Goal: Register for event/course

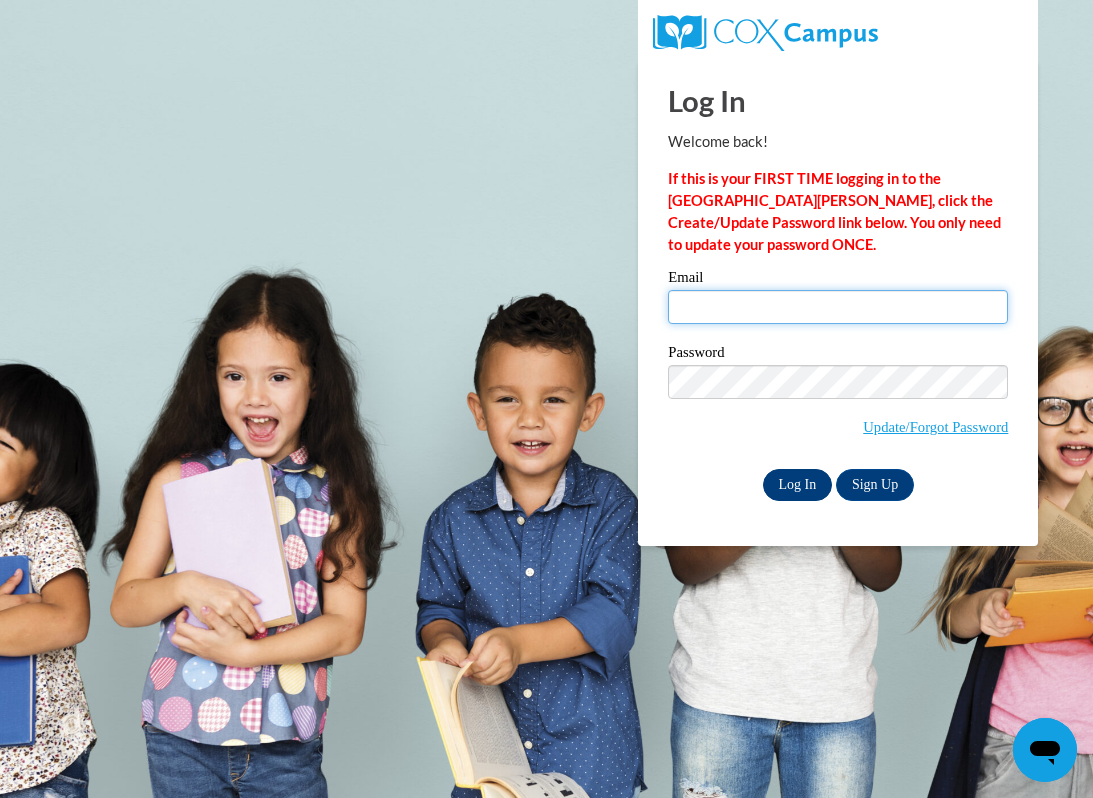
type input "tinaglia197689@student.reinhardt.edu"
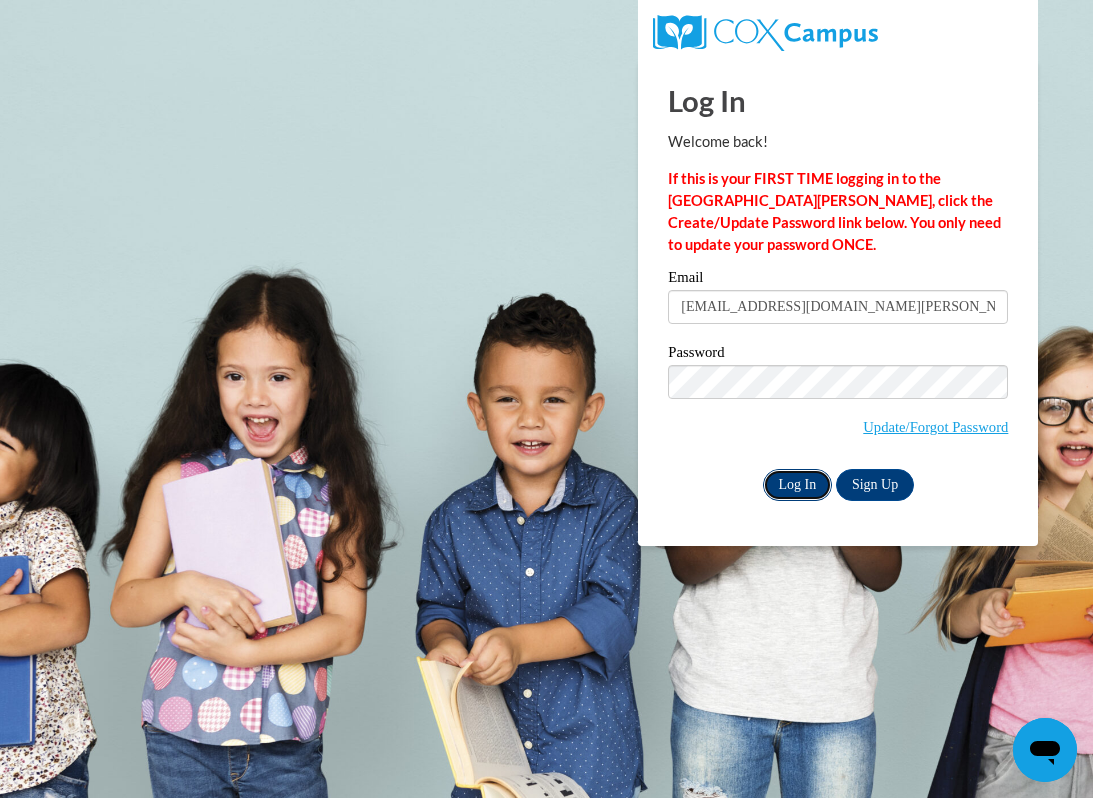
click at [792, 488] on input "Log In" at bounding box center [798, 485] width 70 height 32
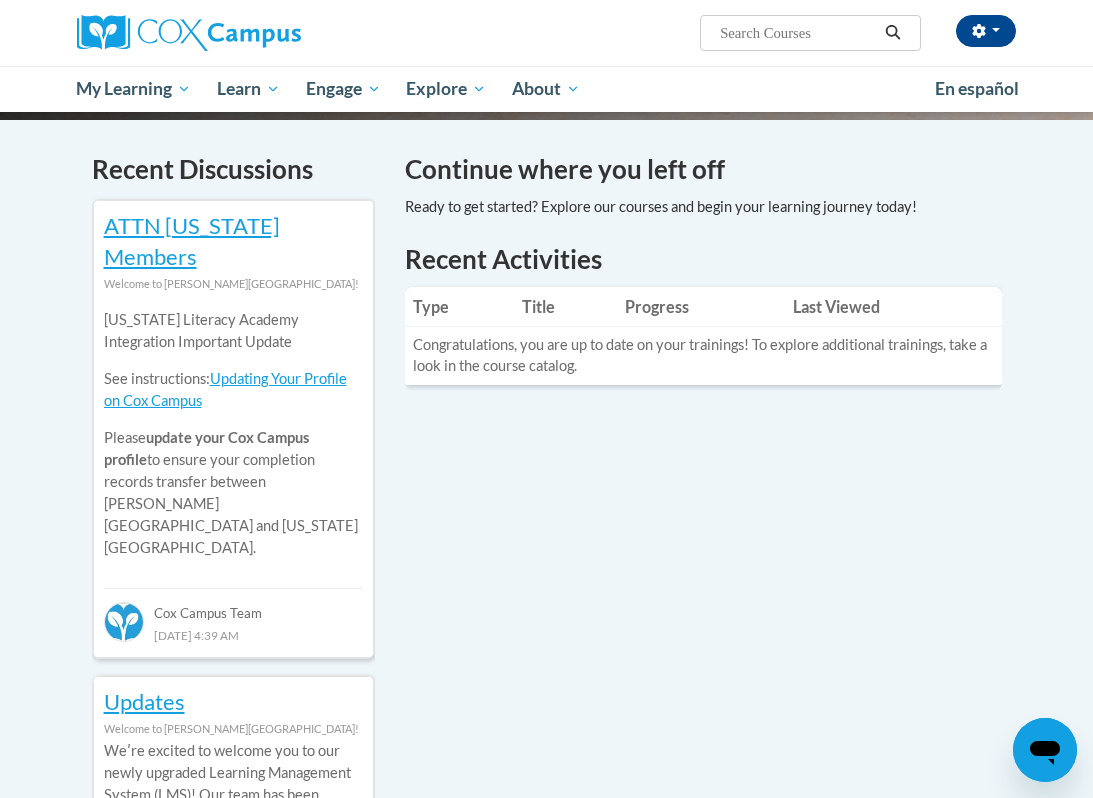
scroll to position [550, 0]
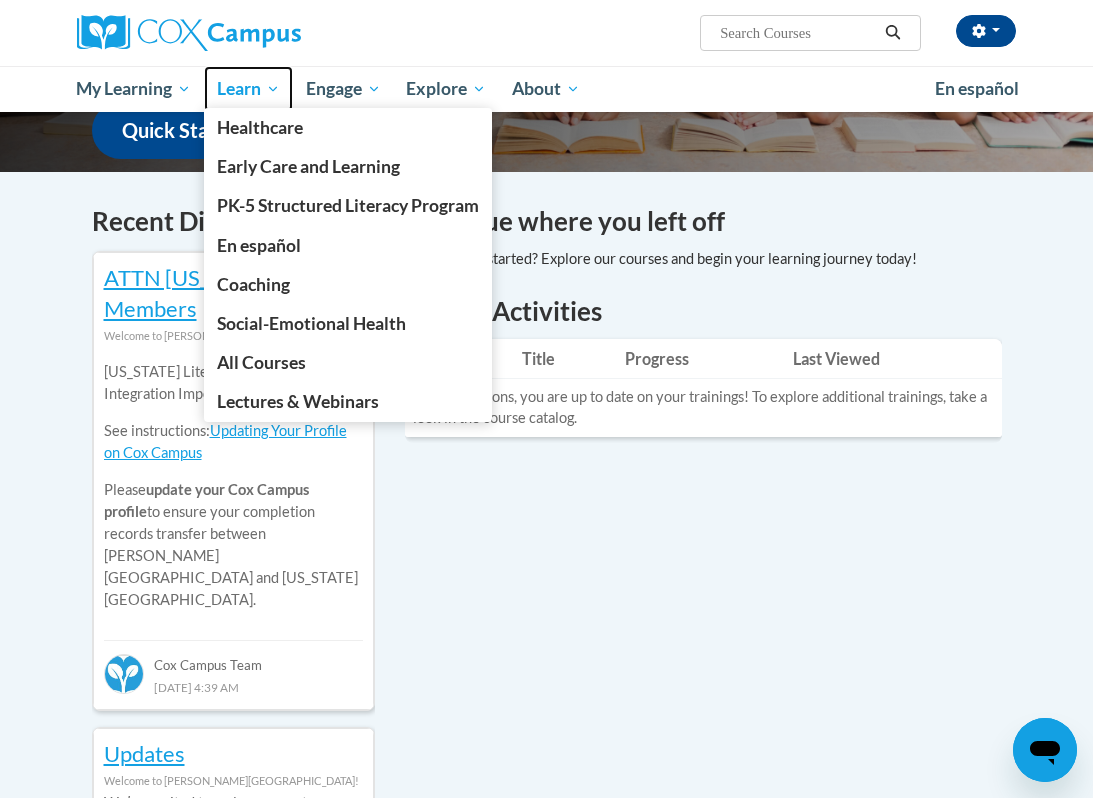
click at [254, 85] on span "Learn" at bounding box center [248, 89] width 63 height 24
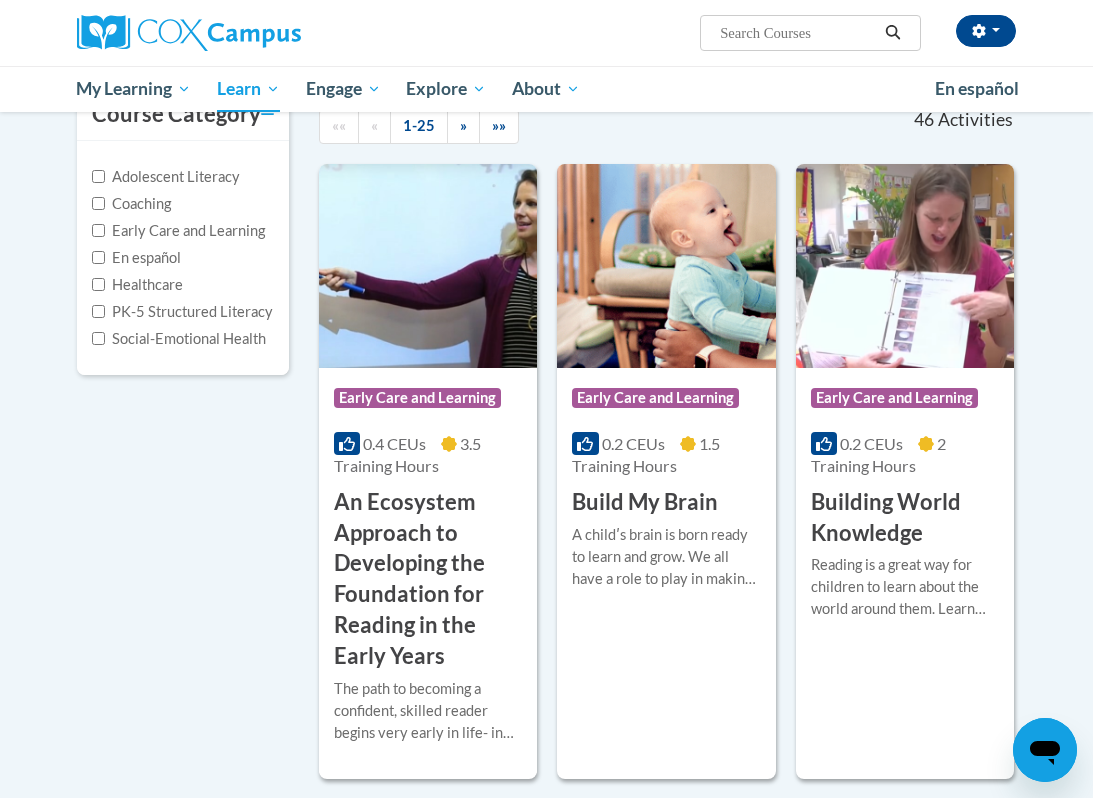
scroll to position [228, 0]
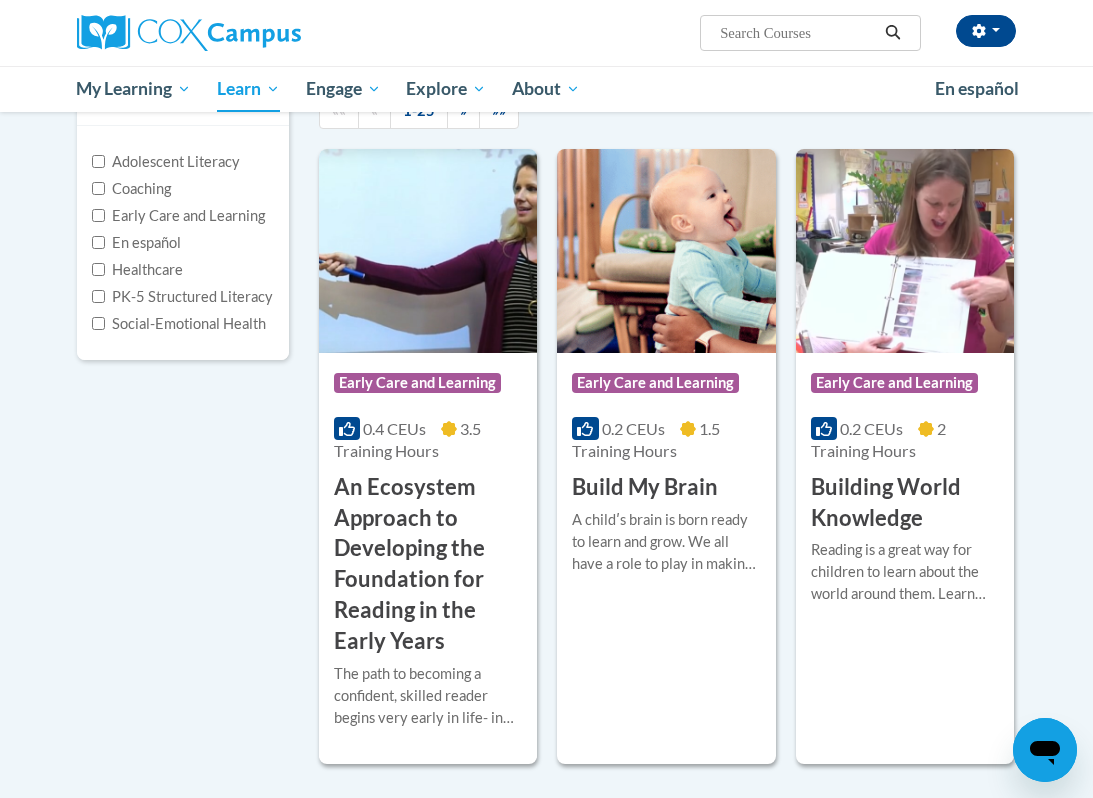
click at [154, 216] on label "Early Care and Learning" at bounding box center [178, 216] width 173 height 22
click at [105, 216] on input "Early Care and Learning" at bounding box center [98, 215] width 13 height 13
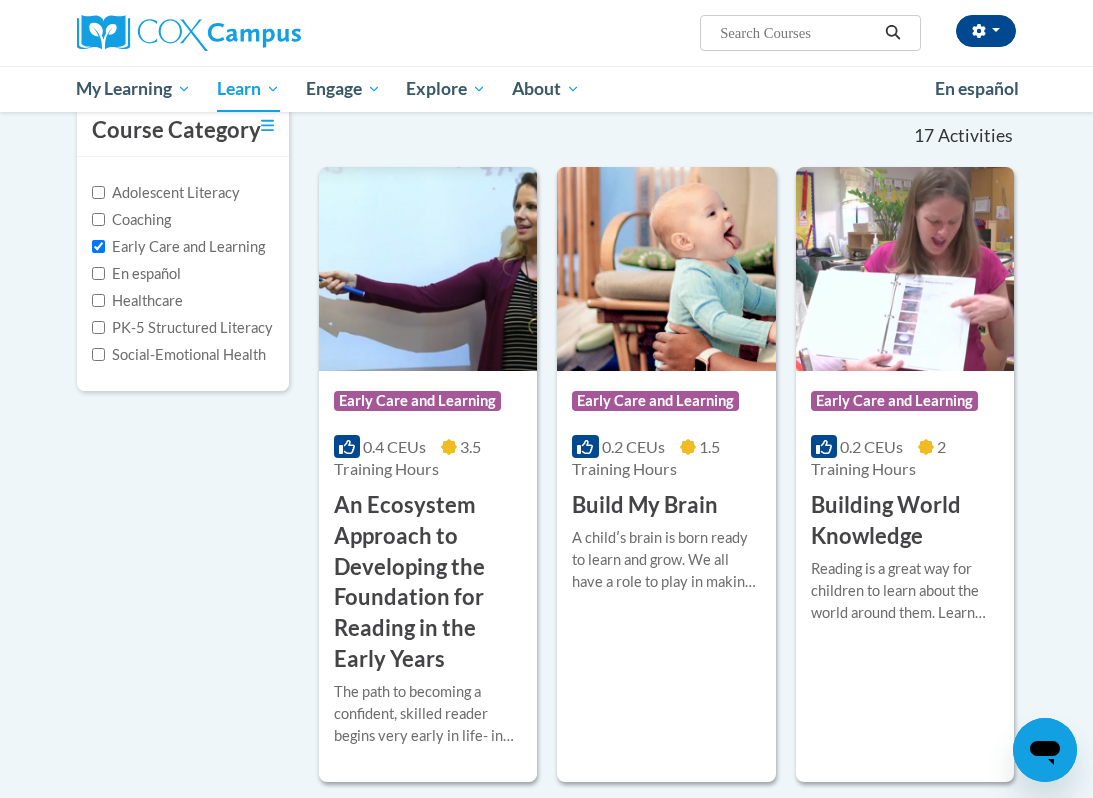
scroll to position [0, 0]
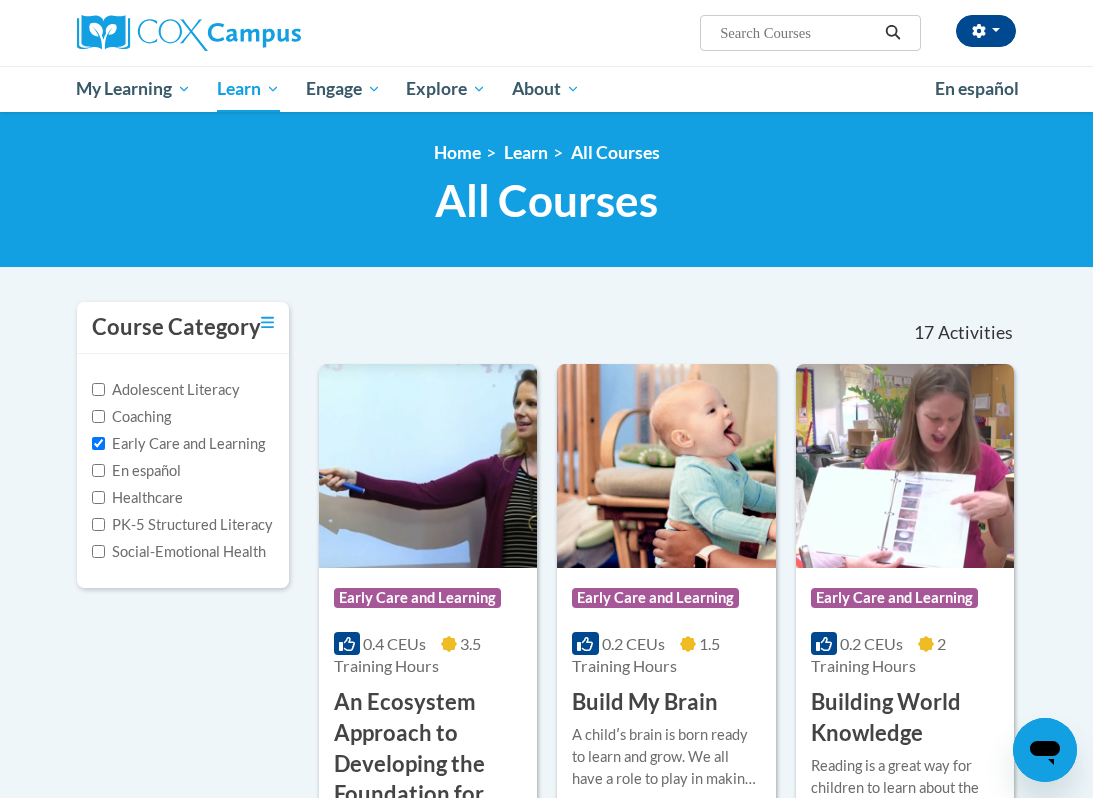
click at [195, 441] on label "Early Care and Learning" at bounding box center [178, 444] width 173 height 22
click at [105, 441] on input "Early Care and Learning" at bounding box center [98, 443] width 13 height 13
checkbox input "false"
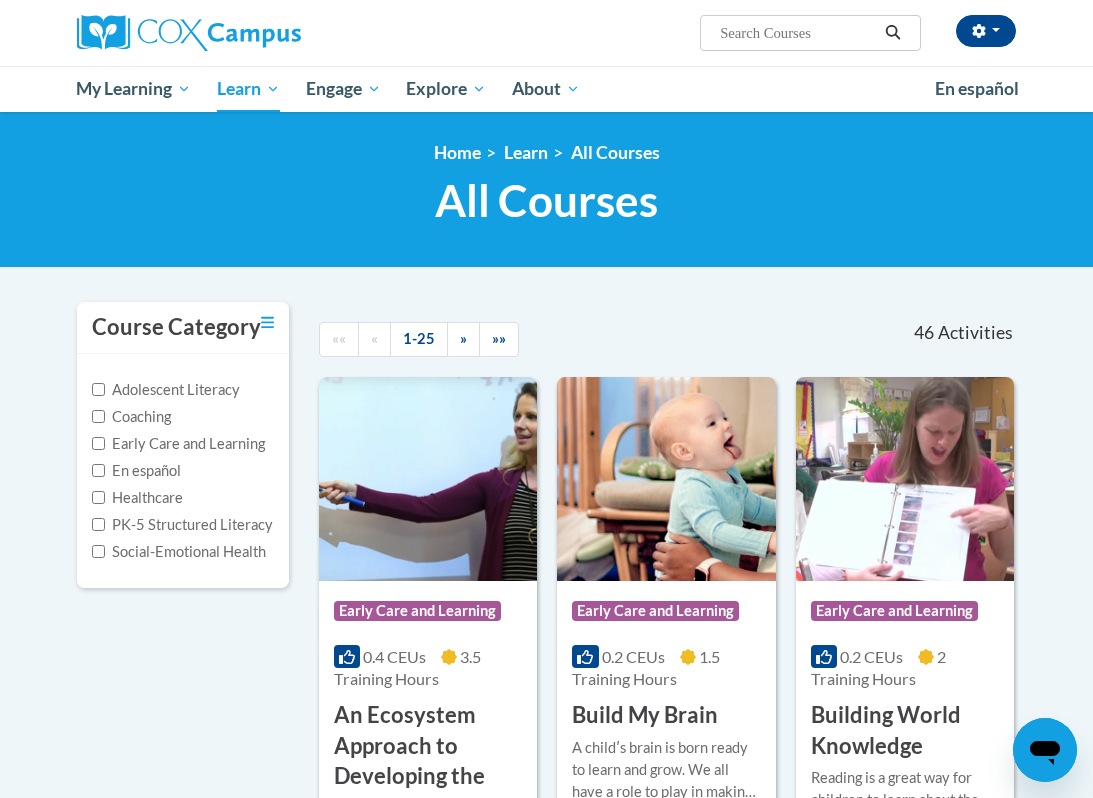
click at [165, 519] on label "PK-5 Structured Literacy" at bounding box center [182, 525] width 181 height 22
click at [105, 519] on input "PK-5 Structured Literacy" at bounding box center [98, 524] width 13 height 13
checkbox input "true"
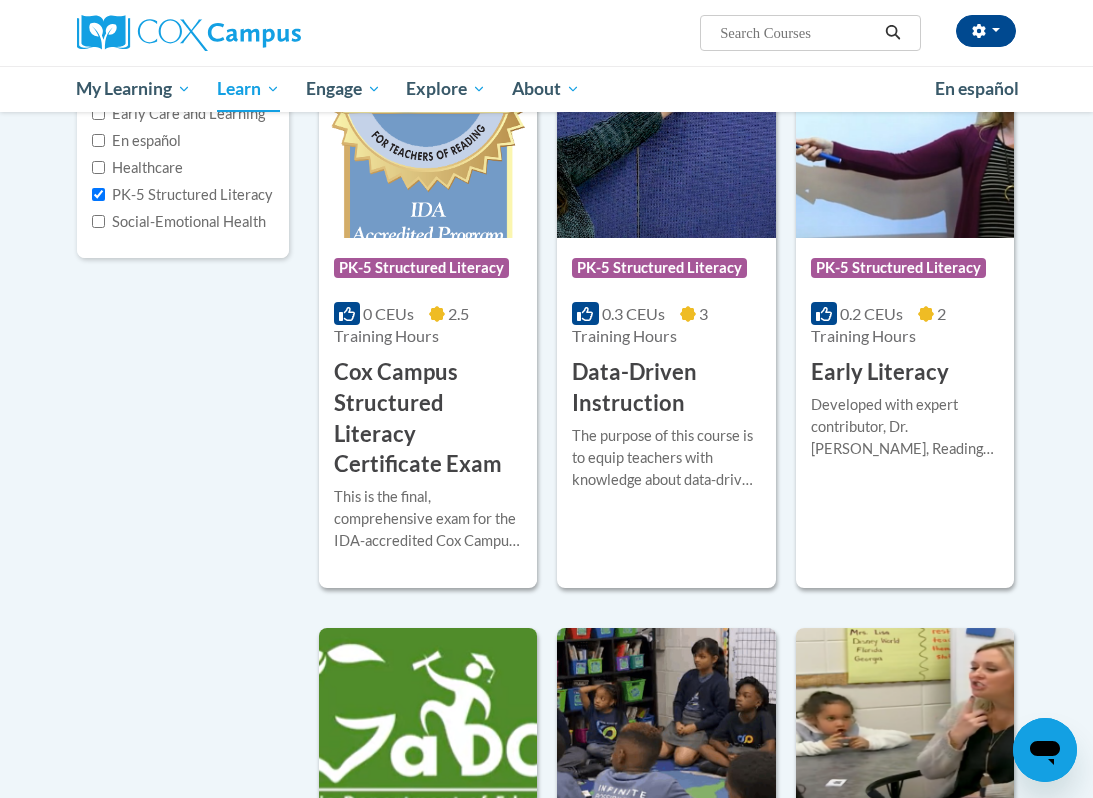
scroll to position [329, 0]
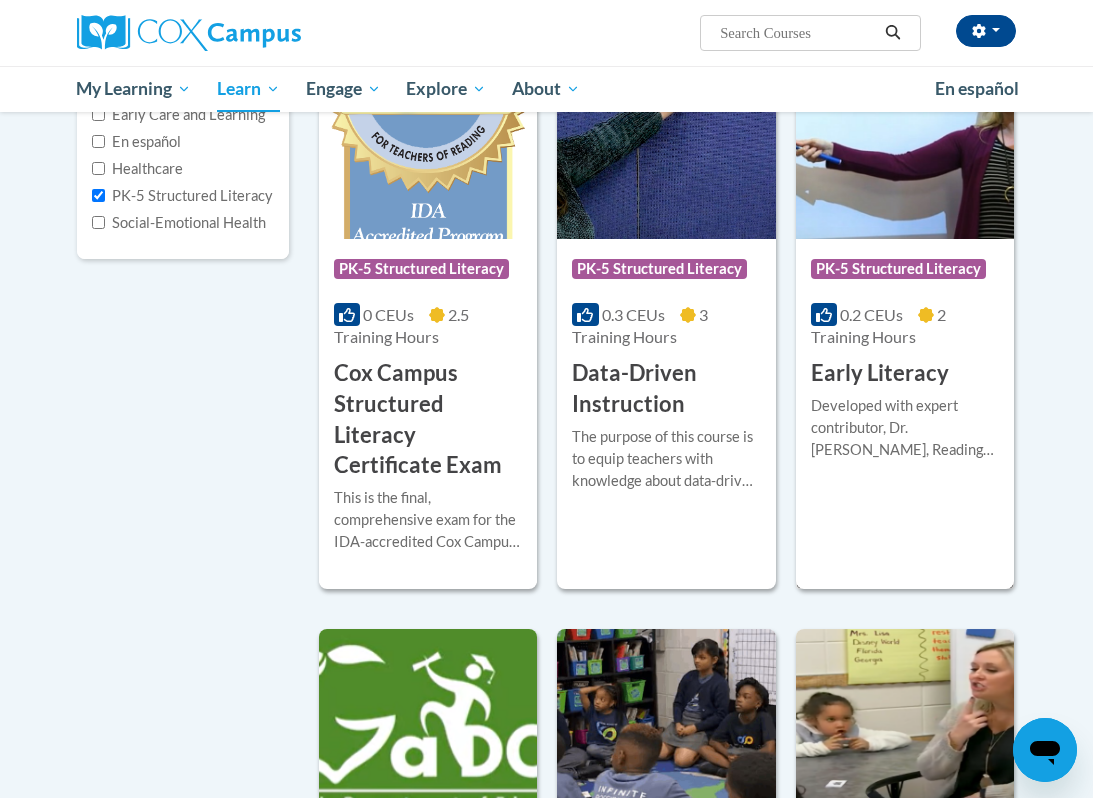
click at [850, 376] on h3 "Early Literacy" at bounding box center [880, 373] width 138 height 31
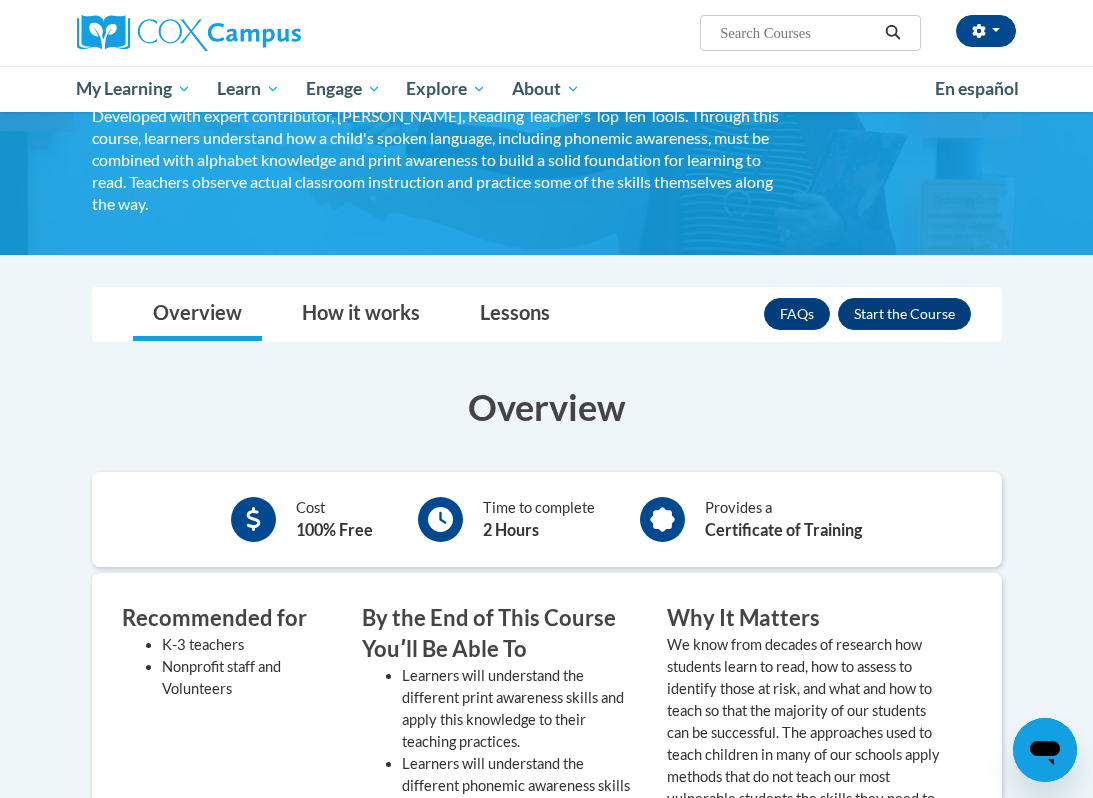
scroll to position [165, 0]
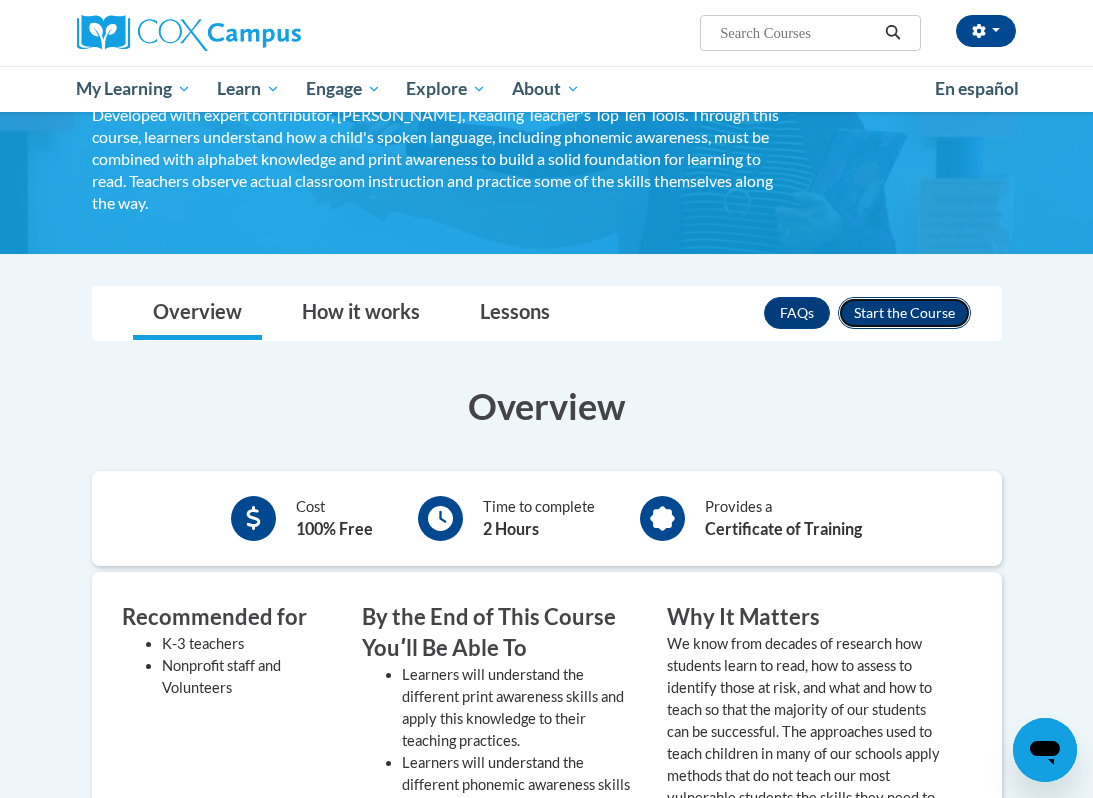
click at [891, 322] on button "Enroll" at bounding box center [904, 313] width 133 height 32
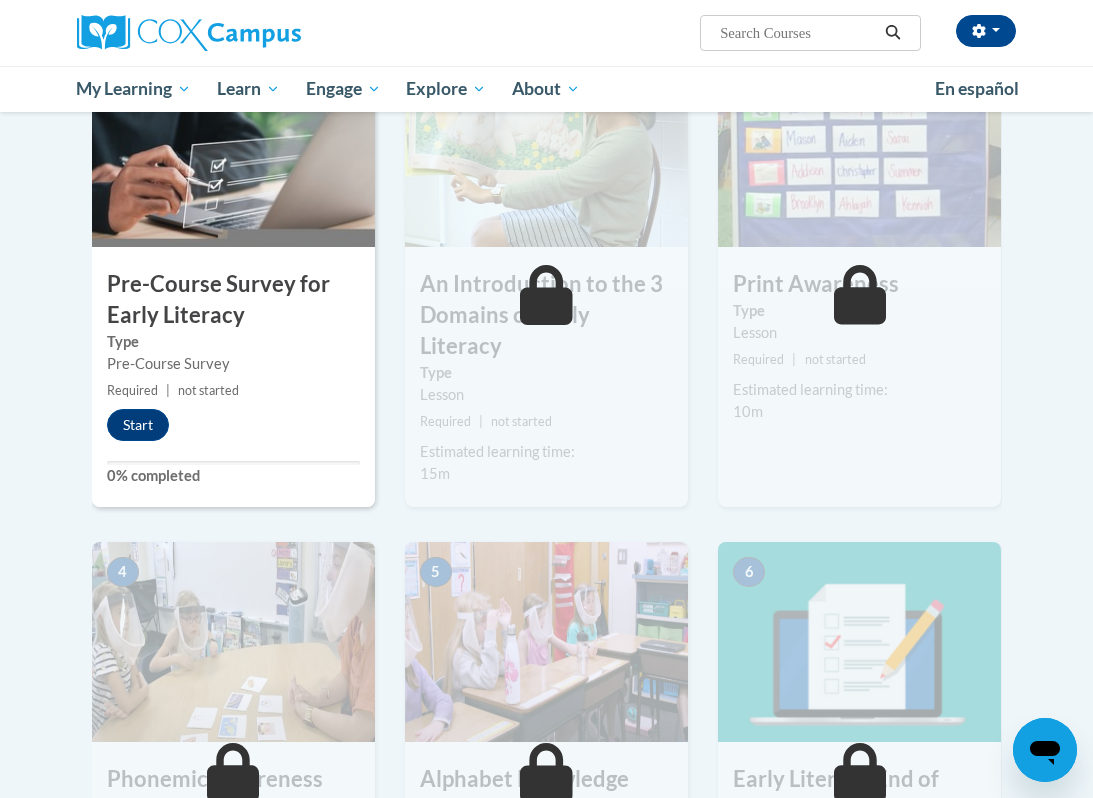
scroll to position [464, 0]
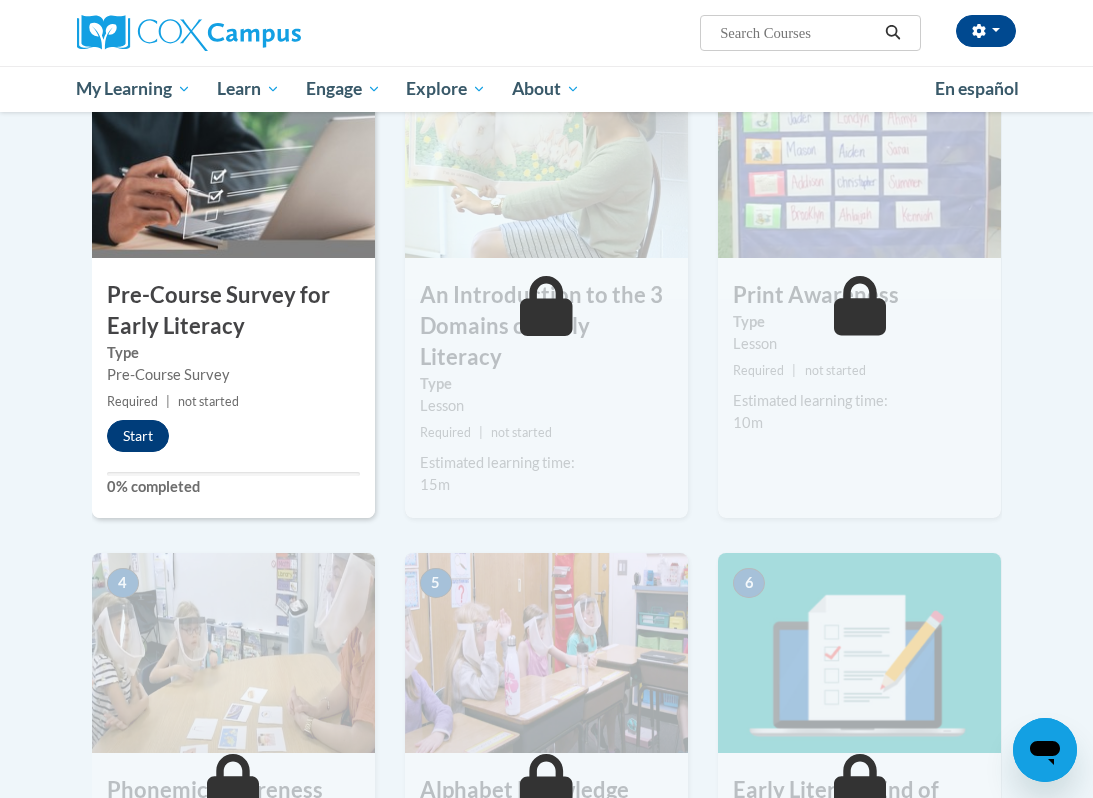
click at [130, 447] on div "1 Pre-Course Survey for Early Literacy Type Pre-Course Survey Required | not st…" at bounding box center [233, 288] width 283 height 460
click at [138, 440] on button "Start" at bounding box center [138, 436] width 62 height 32
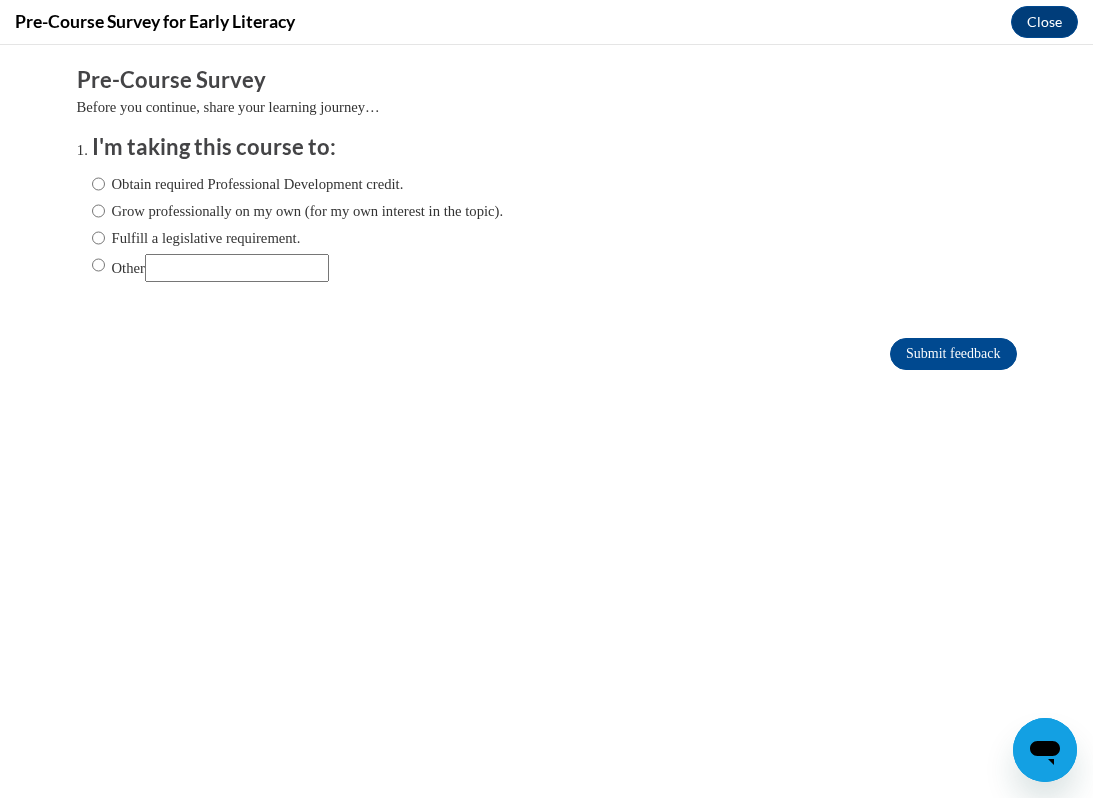
scroll to position [0, 0]
click at [198, 241] on label "Fulfill a legislative requirement." at bounding box center [196, 238] width 209 height 22
click at [105, 241] on input "Fulfill a legislative requirement." at bounding box center [98, 238] width 13 height 22
radio input "true"
click at [179, 191] on label "Obtain required Professional Development credit." at bounding box center [248, 184] width 312 height 22
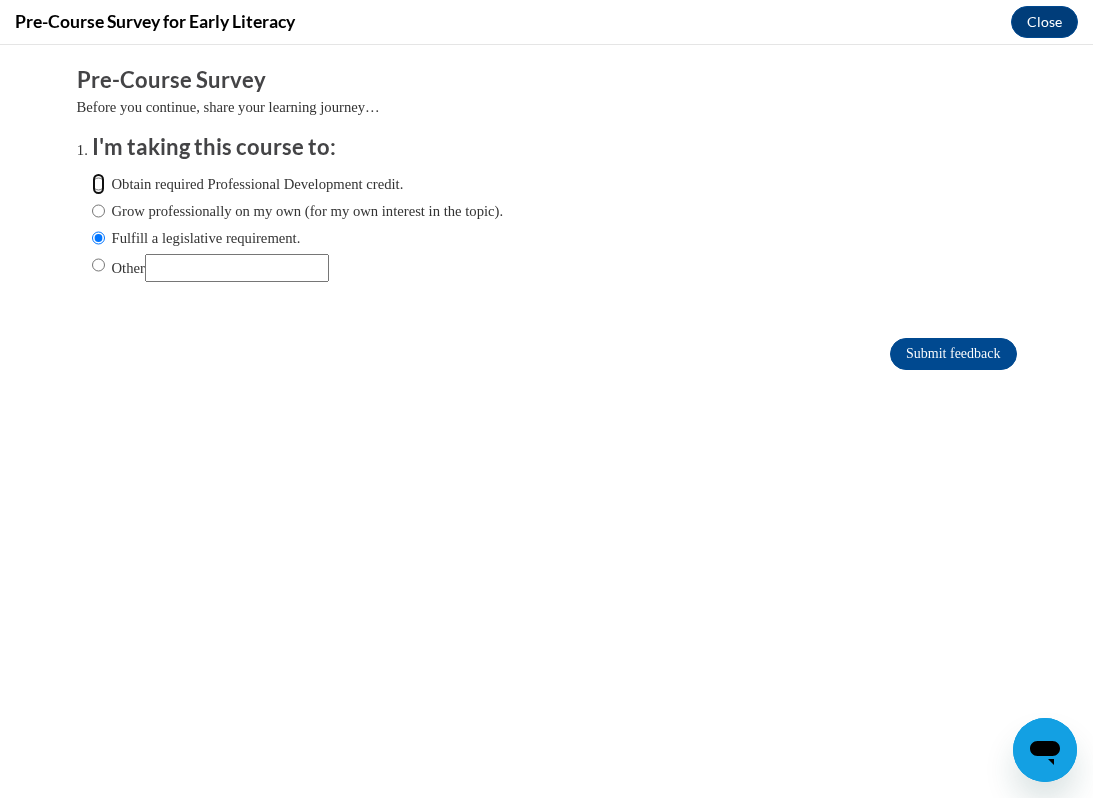
click at [105, 191] on input "Obtain required Professional Development credit." at bounding box center [98, 184] width 13 height 22
radio input "true"
click at [938, 360] on input "Submit feedback" at bounding box center [953, 354] width 126 height 32
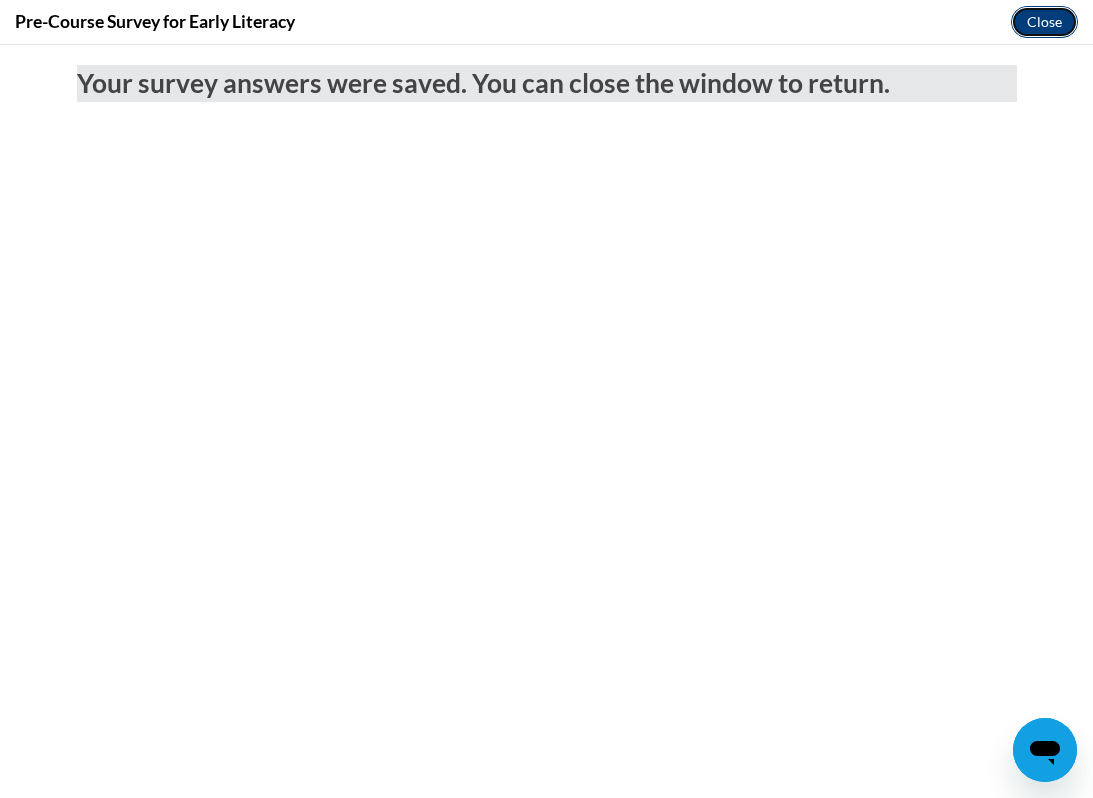
click at [1051, 33] on button "Close" at bounding box center [1044, 22] width 67 height 32
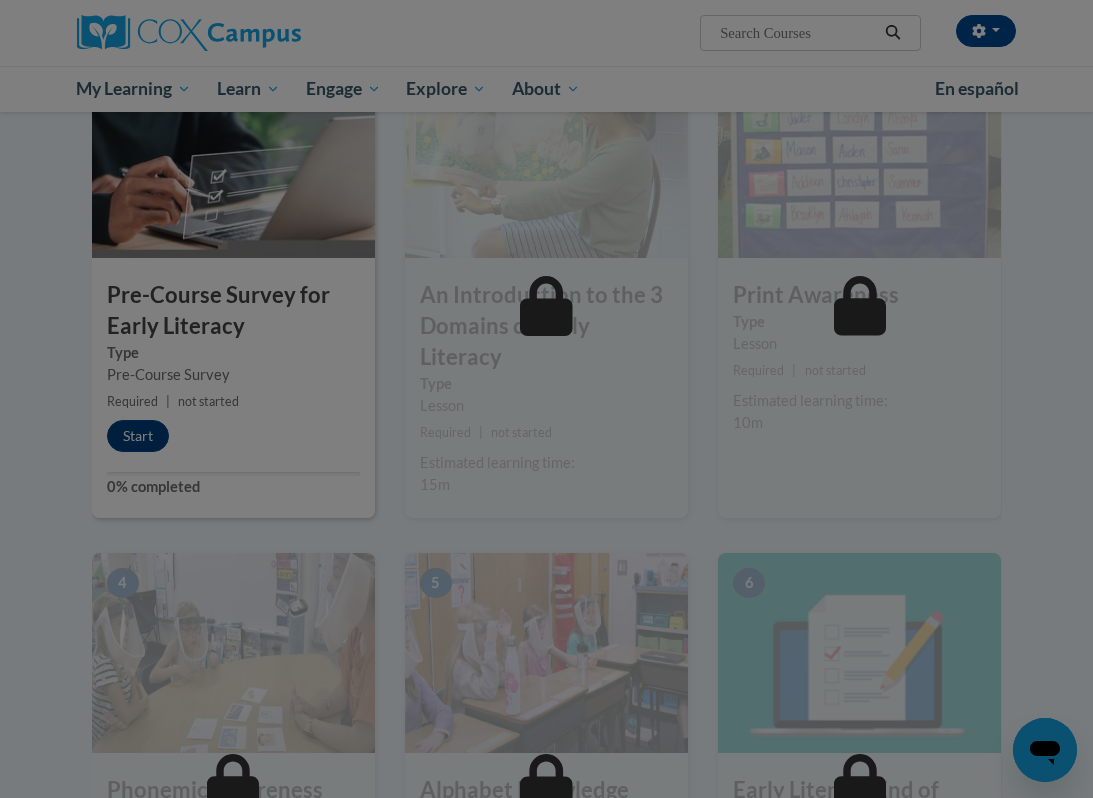
drag, startPoint x: 1051, startPoint y: -121, endPoint x: 1052, endPoint y: -41, distance: 80.0
click at [1052, 0] on body "Your survey answers were saved. You can close the window to return." at bounding box center [546, 222] width 1093 height 753
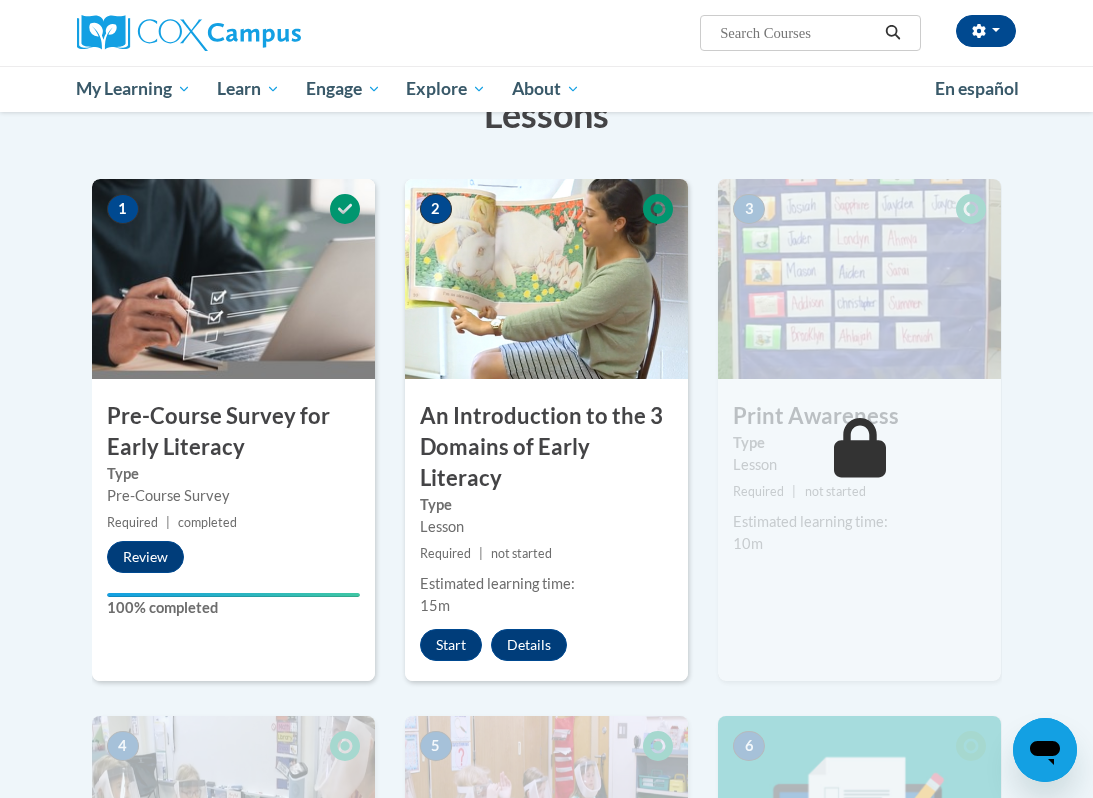
scroll to position [342, 0]
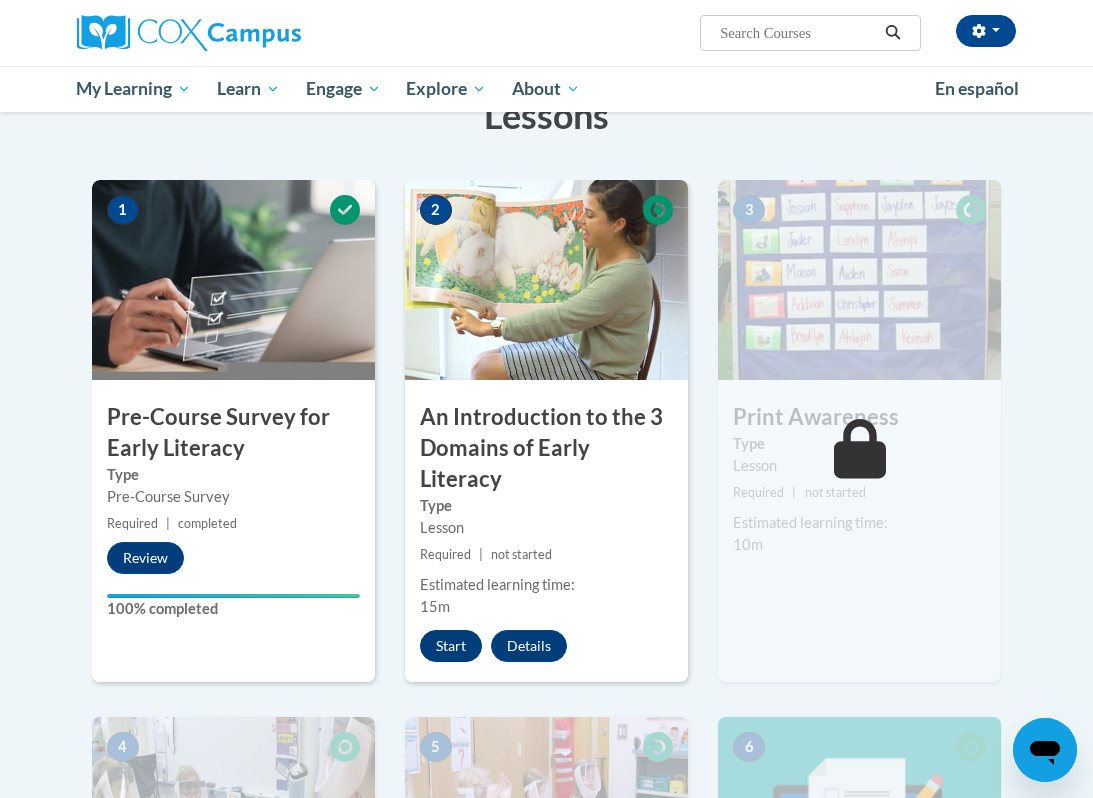
click at [461, 630] on div "2 An Introduction to the 3 Domains of Early Literacy Type Lesson Required | not…" at bounding box center [546, 431] width 283 height 502
click at [455, 630] on button "Start" at bounding box center [451, 646] width 62 height 32
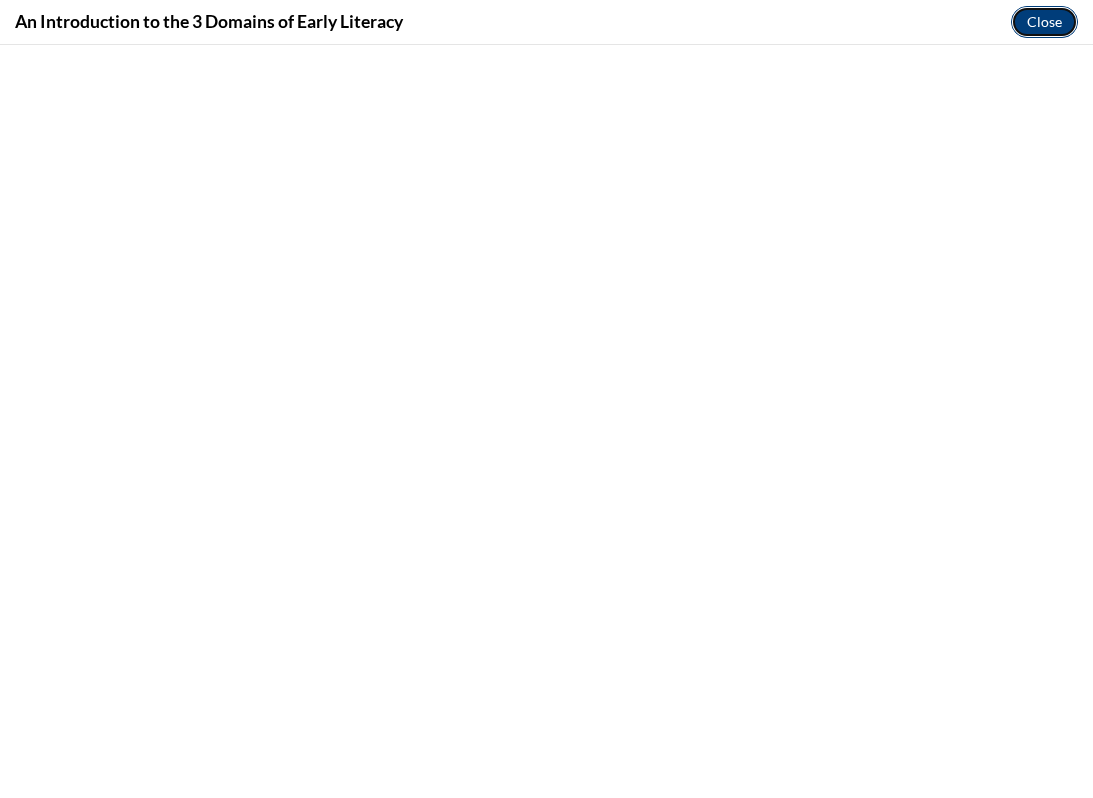
click at [1051, 28] on button "Close" at bounding box center [1044, 22] width 67 height 32
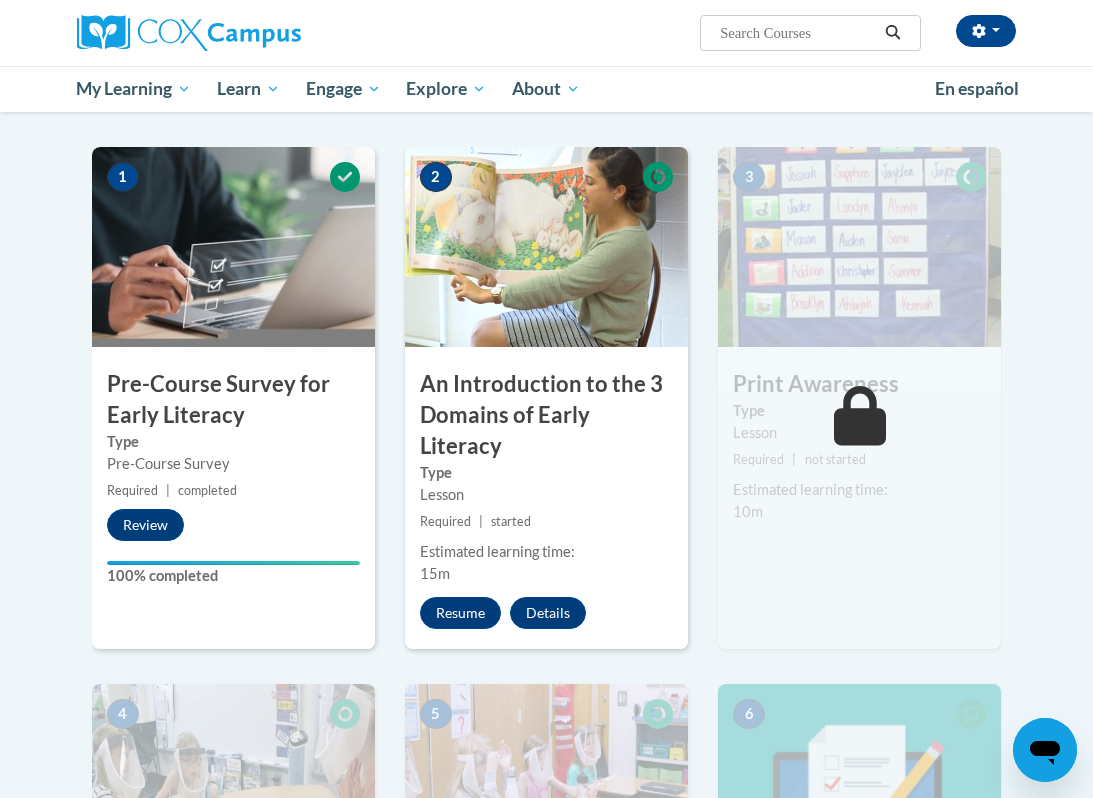
scroll to position [387, 0]
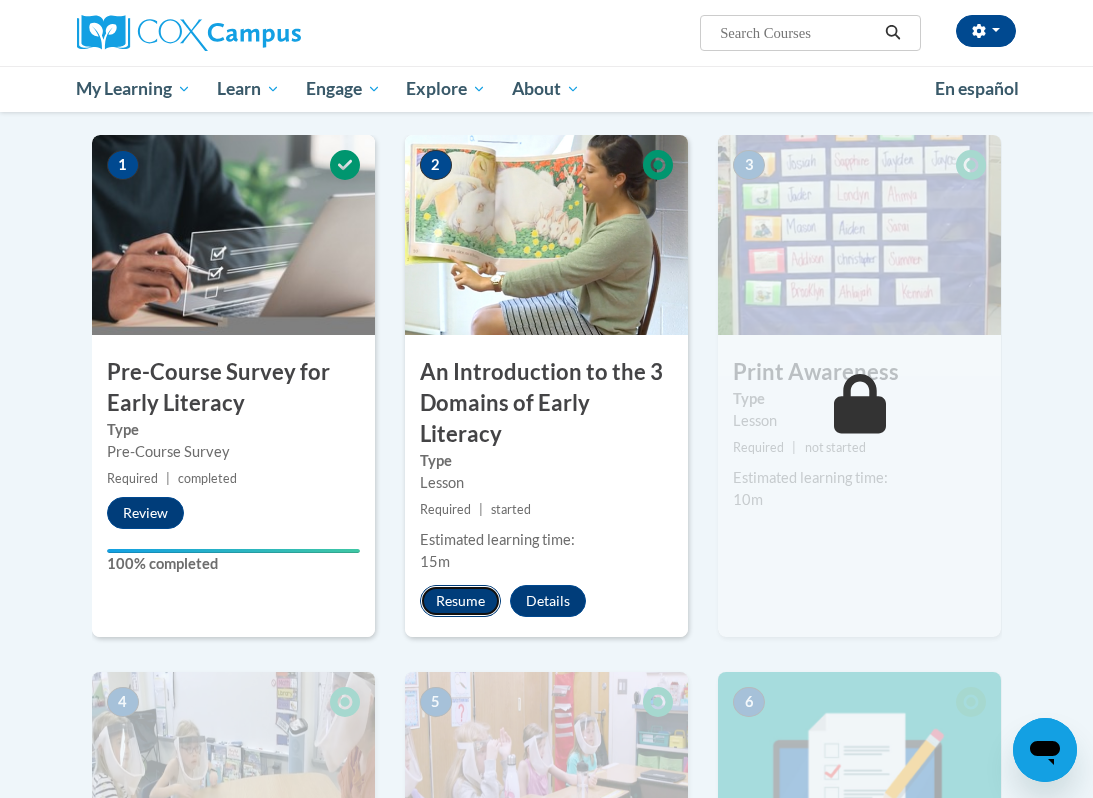
click at [446, 585] on button "Resume" at bounding box center [460, 601] width 81 height 32
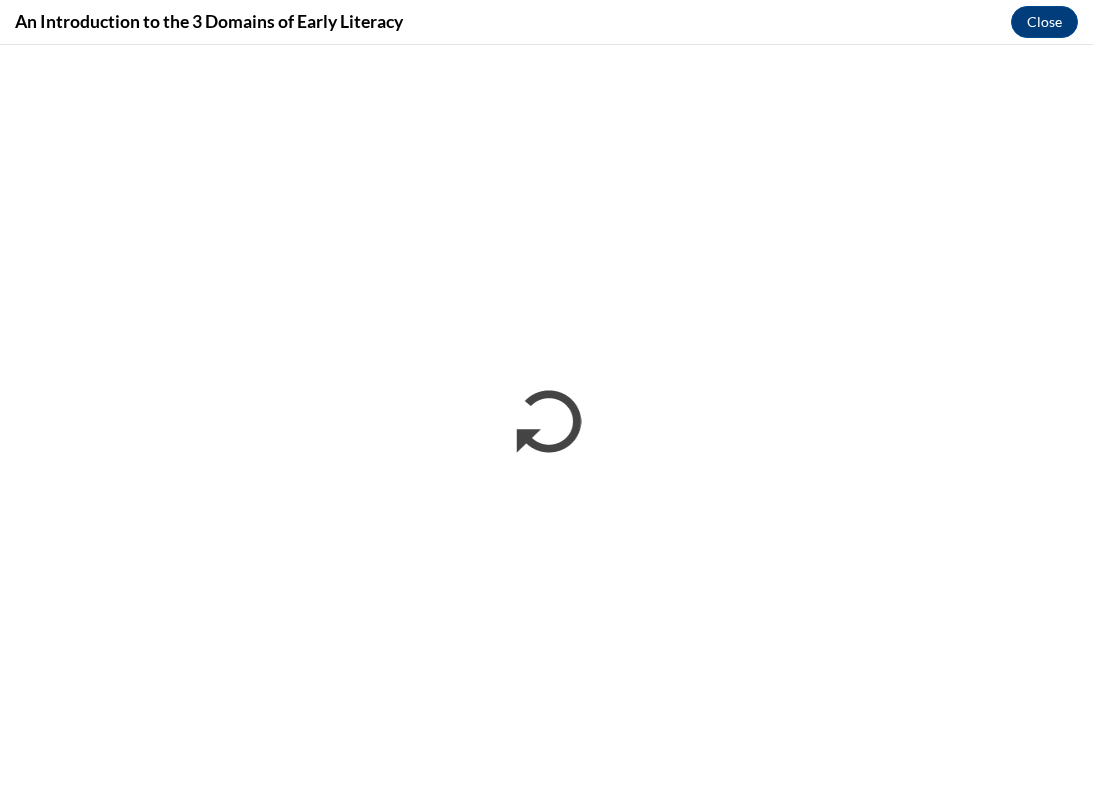
scroll to position [0, 0]
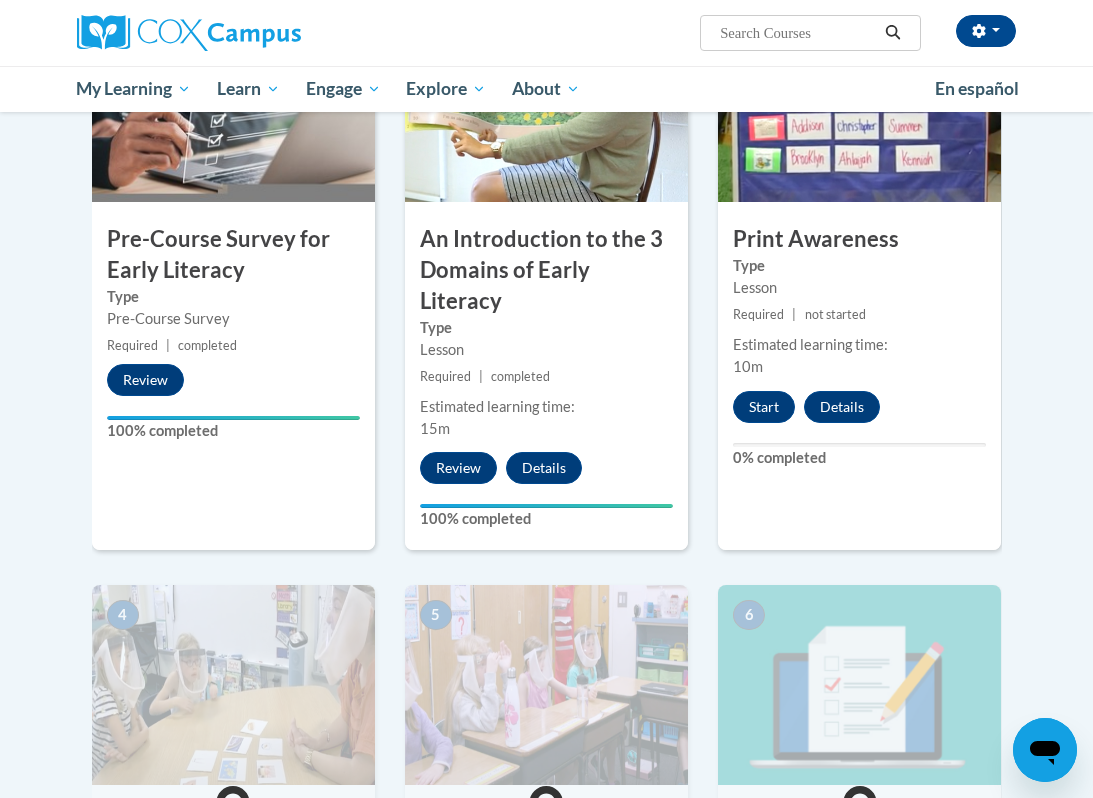
scroll to position [517, 0]
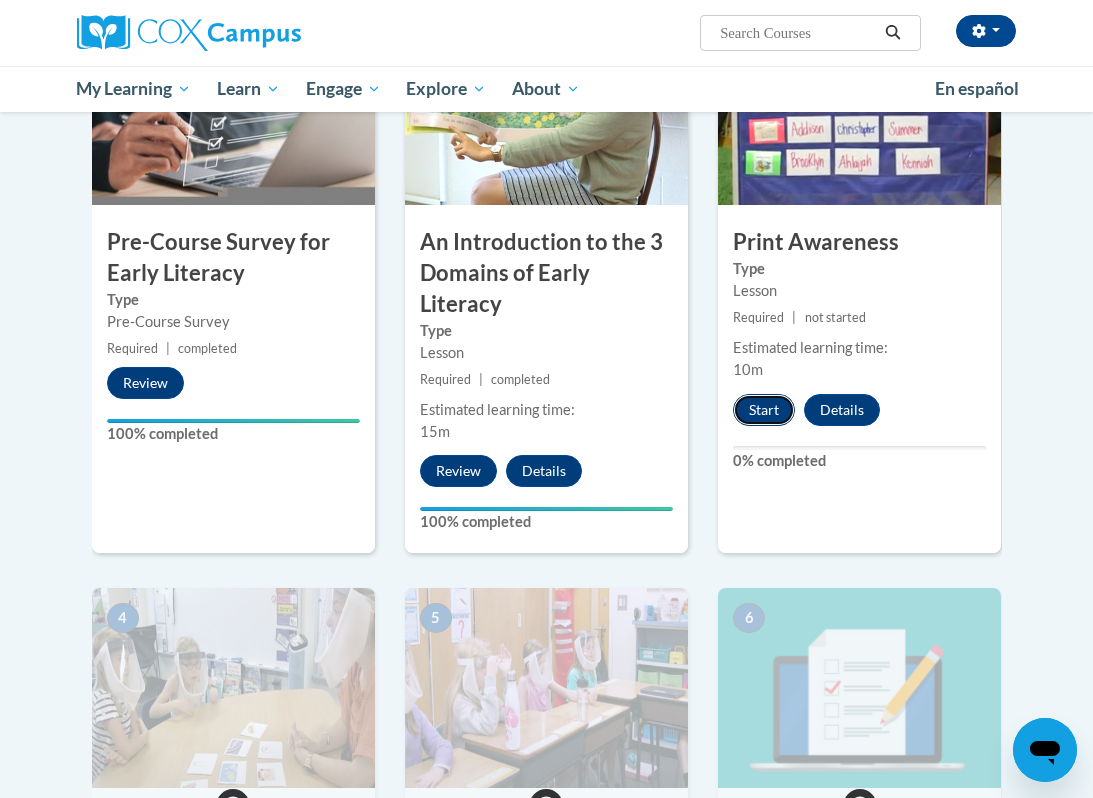
click at [763, 422] on button "Start" at bounding box center [764, 410] width 62 height 32
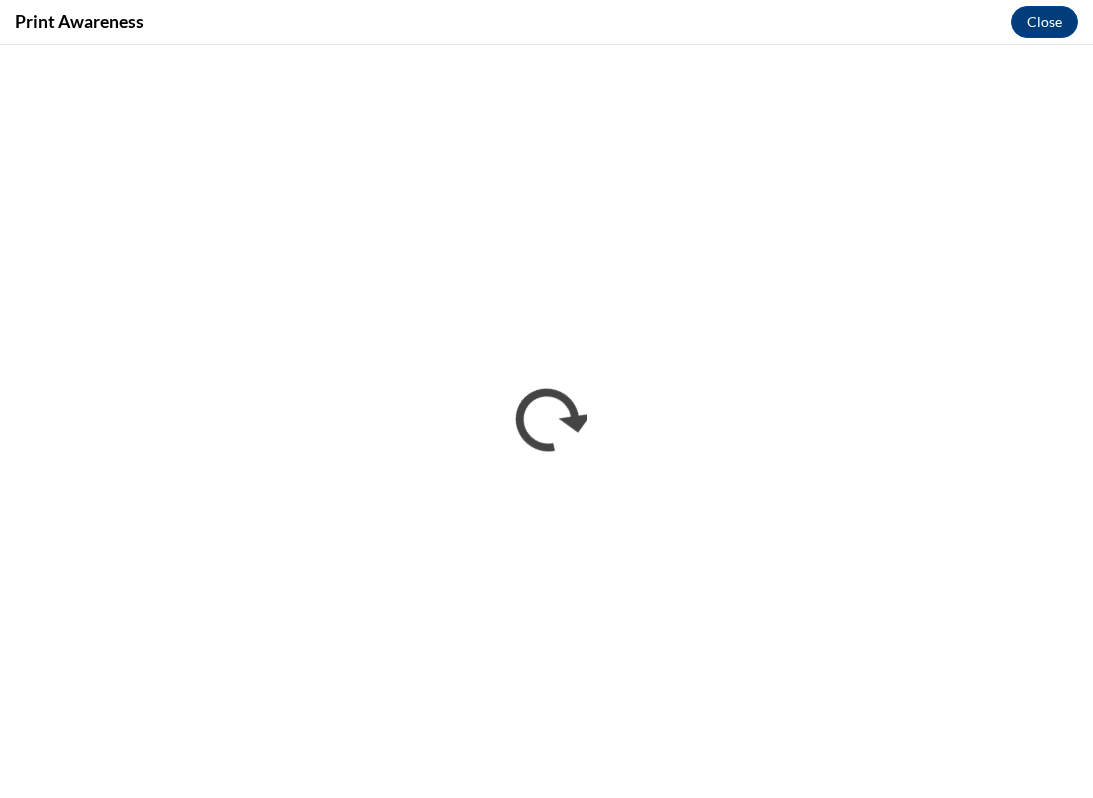
scroll to position [0, 0]
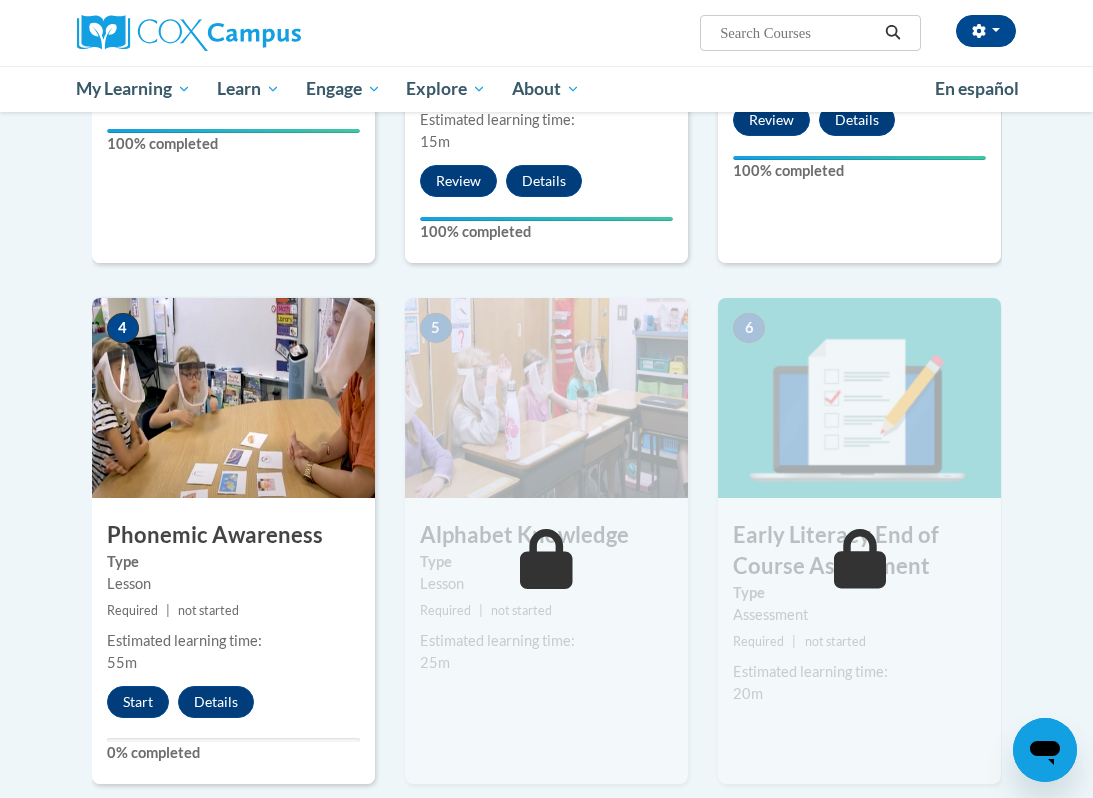
scroll to position [910, 0]
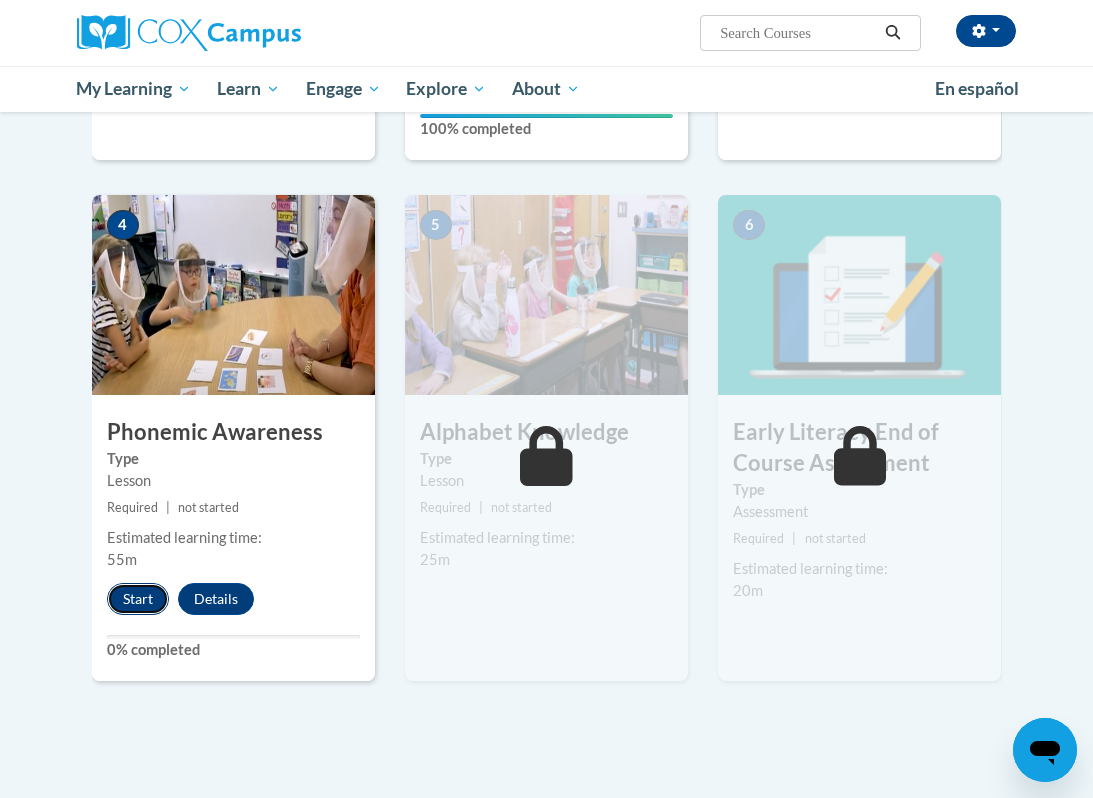
click at [144, 583] on button "Start" at bounding box center [138, 599] width 62 height 32
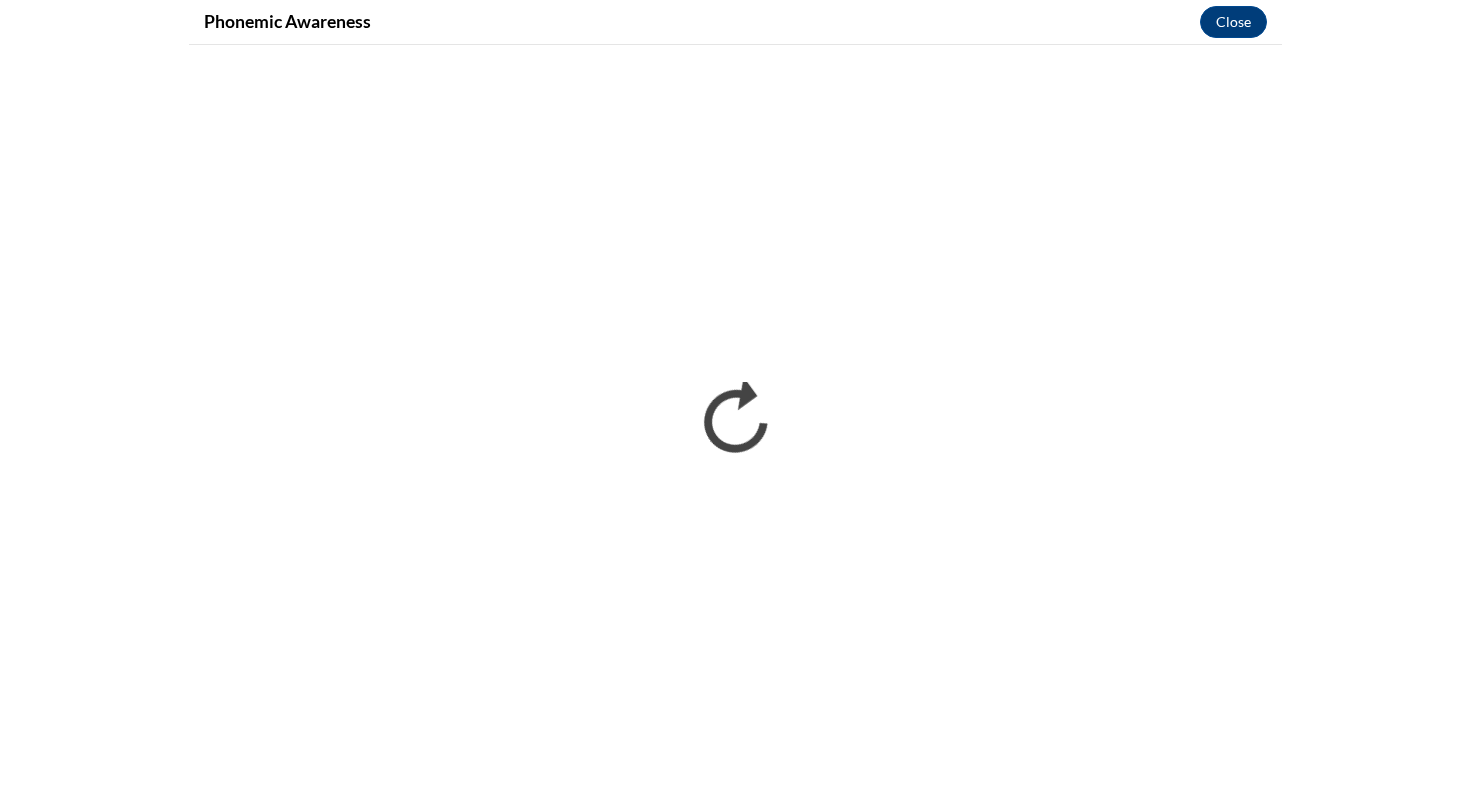
scroll to position [0, 0]
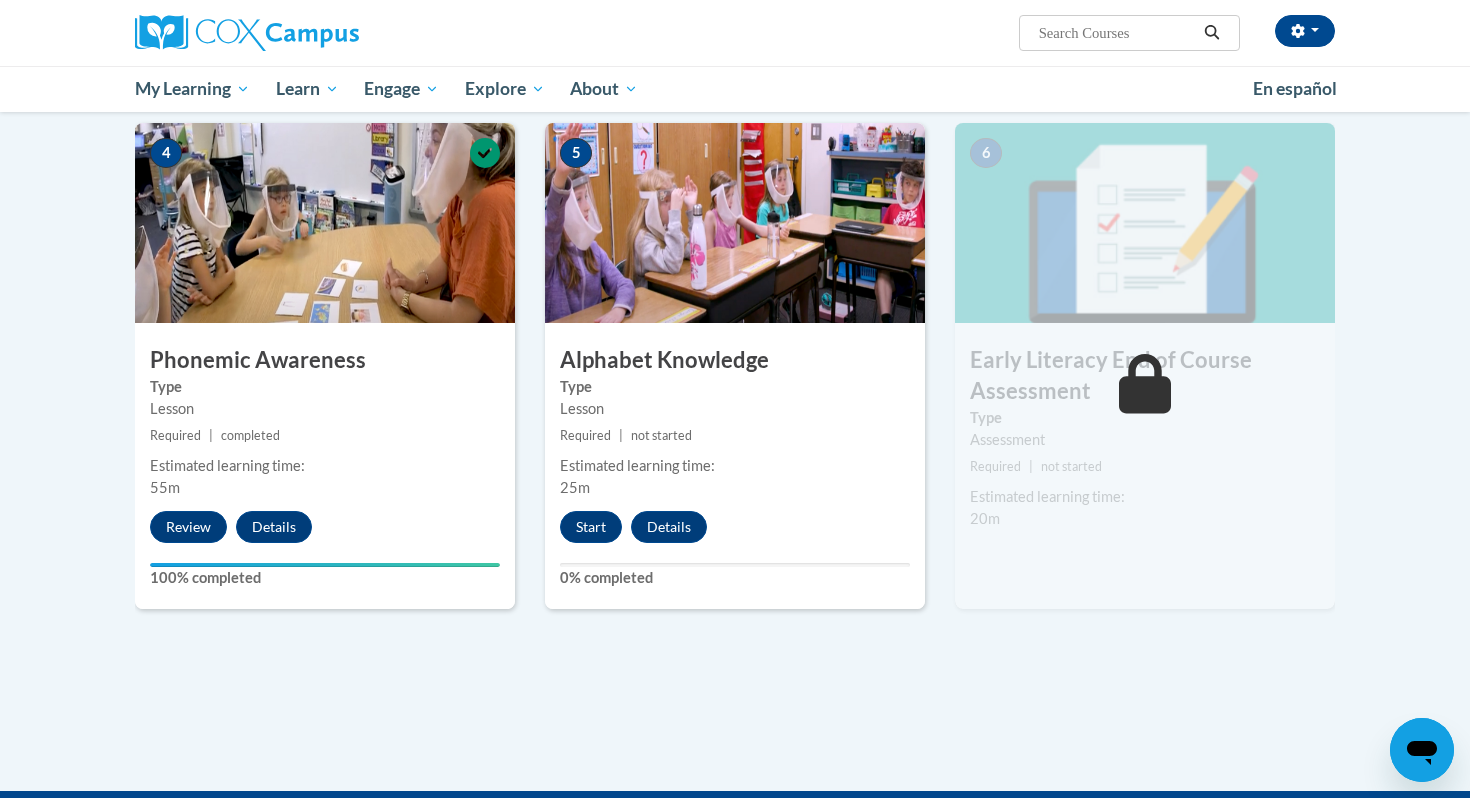
scroll to position [947, 0]
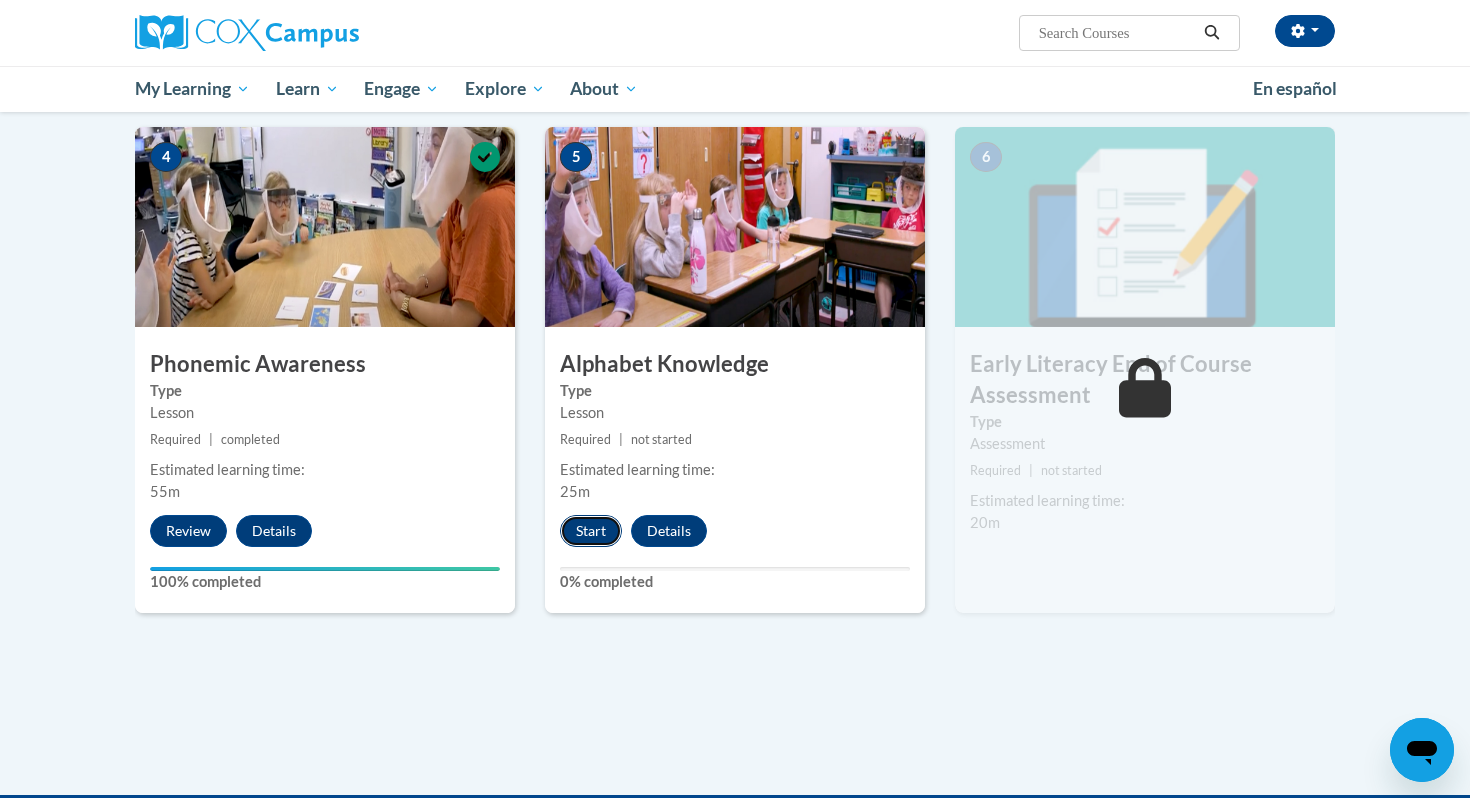
click at [580, 518] on button "Start" at bounding box center [591, 531] width 62 height 32
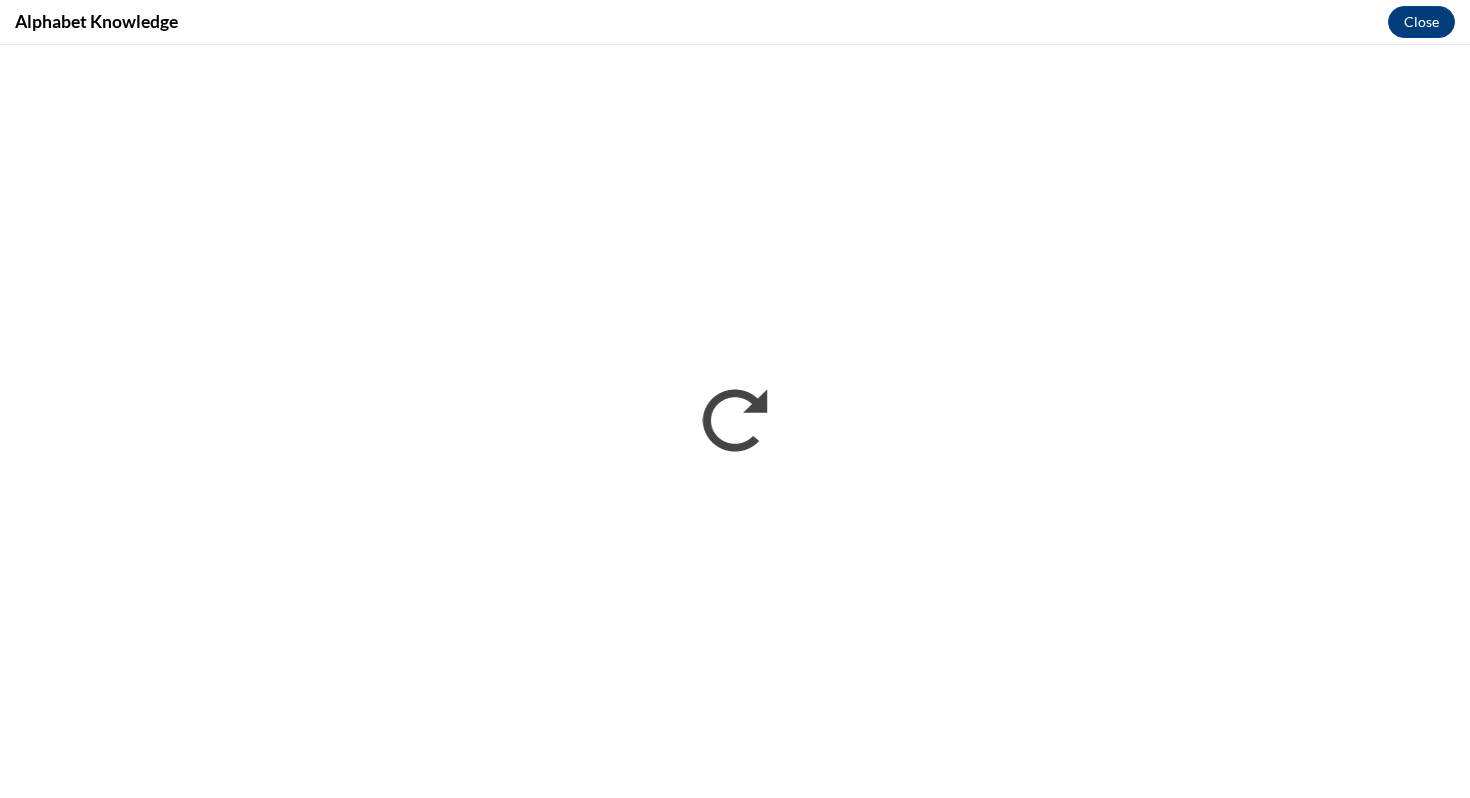
scroll to position [0, 0]
